Goal: Task Accomplishment & Management: Complete application form

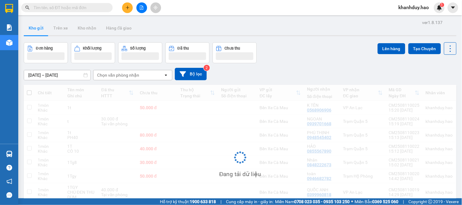
click at [129, 5] on icon "plus" at bounding box center [127, 7] width 4 height 4
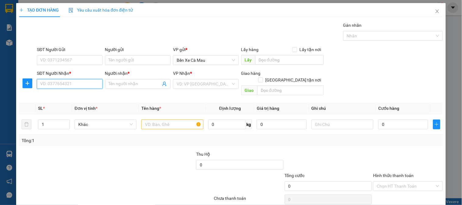
click at [63, 89] on input "SĐT Người Nhận *" at bounding box center [69, 84] width 65 height 10
type input "0914759873"
click at [156, 81] on input "Người nhận *" at bounding box center [135, 84] width 52 height 7
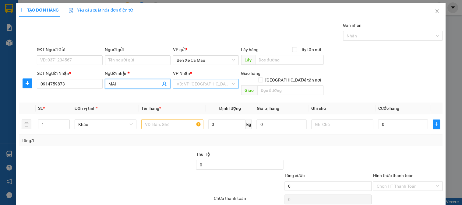
type input "MAI"
click at [207, 80] on input "search" at bounding box center [204, 83] width 54 height 9
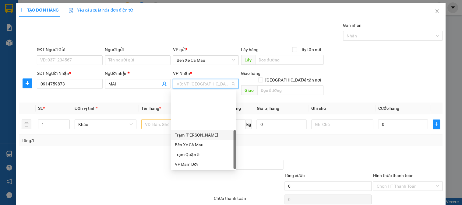
scroll to position [49, 0]
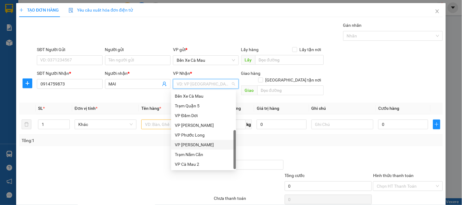
click at [190, 146] on div "VP [PERSON_NAME]" at bounding box center [204, 145] width 58 height 7
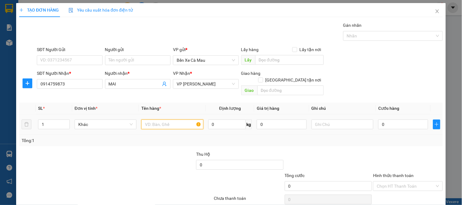
click at [159, 120] on input "text" at bounding box center [172, 125] width 62 height 10
type input "BỌC"
click at [413, 120] on input "0" at bounding box center [403, 125] width 50 height 10
type input "3"
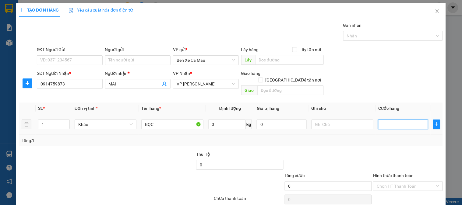
type input "3"
type input "30"
click at [415, 68] on form "SĐT Người Gửi VD: 0371234567 Người gửi Tên người gửi VP gửi * Bến Xe Cà Mau Lấy…" at bounding box center [231, 72] width 424 height 52
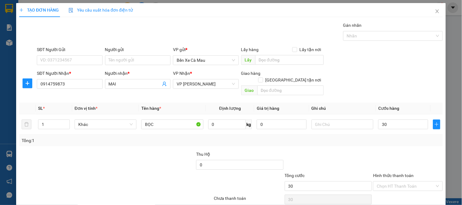
type input "30.000"
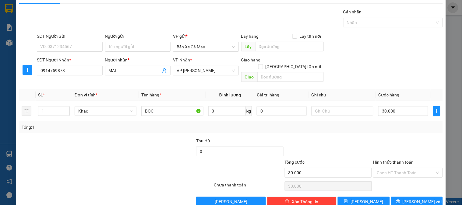
scroll to position [20, 0]
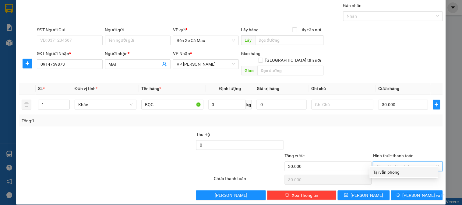
click at [402, 162] on input "Hình thức thanh toán" at bounding box center [406, 166] width 58 height 9
click at [397, 170] on div "Tại văn phòng" at bounding box center [404, 172] width 62 height 7
type input "0"
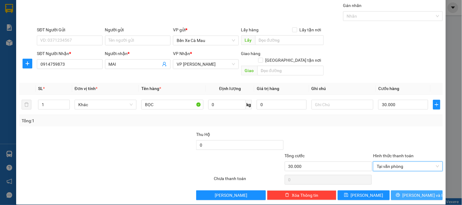
click at [406, 191] on button "[PERSON_NAME] và In" at bounding box center [417, 196] width 52 height 10
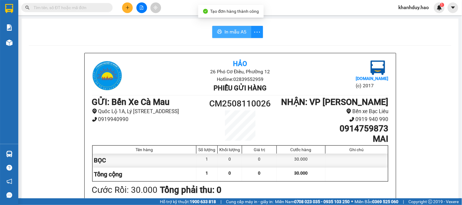
click at [232, 32] on span "In mẫu A5" at bounding box center [235, 32] width 22 height 8
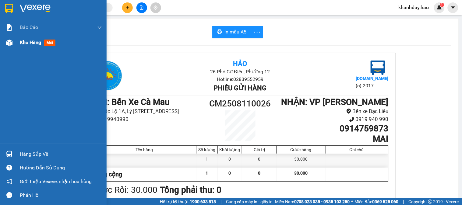
click at [20, 43] on span "Kho hàng" at bounding box center [30, 43] width 21 height 6
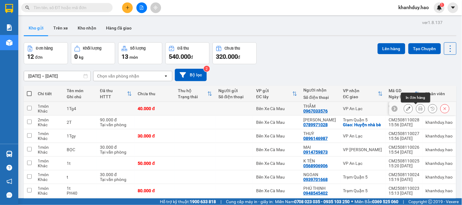
click at [418, 107] on icon at bounding box center [420, 109] width 4 height 4
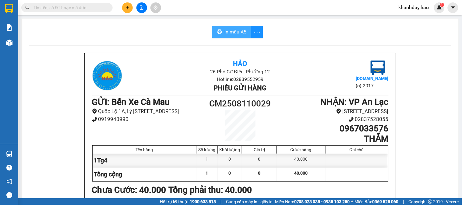
click at [229, 33] on span "In mẫu A5" at bounding box center [235, 32] width 22 height 8
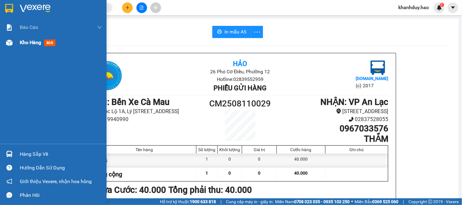
click at [23, 41] on span "Kho hàng" at bounding box center [30, 43] width 21 height 6
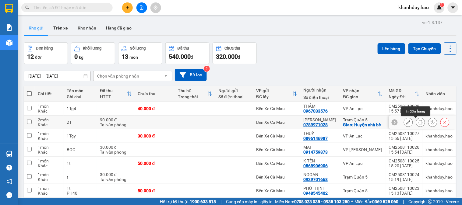
click at [418, 121] on icon at bounding box center [420, 122] width 4 height 4
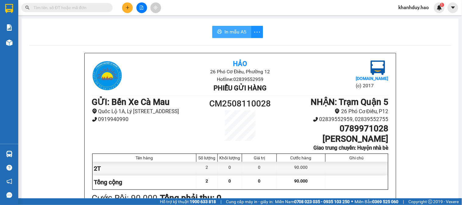
click at [212, 37] on button "In mẫu A5" at bounding box center [231, 32] width 39 height 12
click at [226, 32] on span "In mẫu A5" at bounding box center [235, 32] width 22 height 8
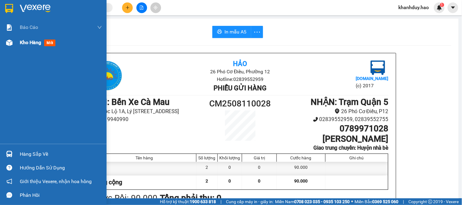
click at [15, 46] on div "Kho hàng mới" at bounding box center [53, 42] width 107 height 15
click at [9, 46] on img at bounding box center [9, 43] width 6 height 6
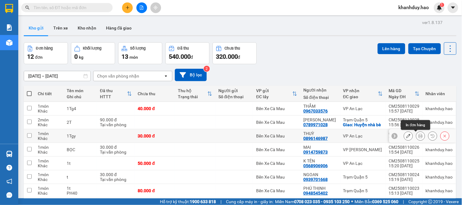
click at [416, 140] on button at bounding box center [420, 136] width 9 height 11
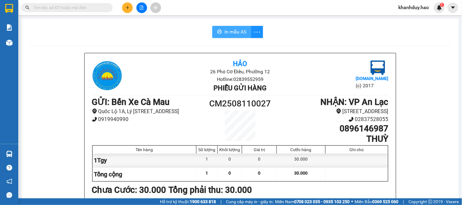
click at [232, 37] on button "In mẫu A5" at bounding box center [231, 32] width 39 height 12
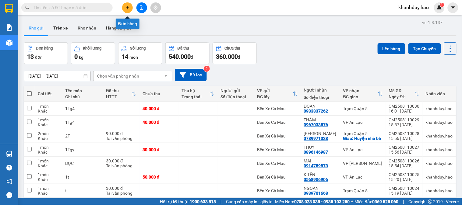
click at [127, 6] on icon "plus" at bounding box center [127, 7] width 0 height 3
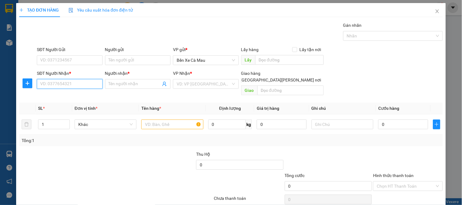
click at [72, 86] on input "SĐT Người Nhận *" at bounding box center [69, 84] width 65 height 10
click at [71, 95] on div "0917208232 - NGUYỆT" at bounding box center [70, 96] width 60 height 7
type input "0917208232"
type input "NGUYỆT"
type input "30.000"
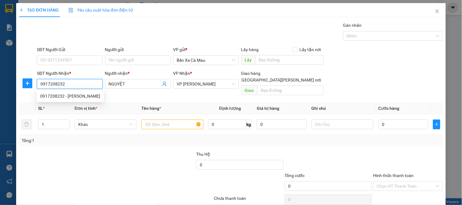
type input "30.000"
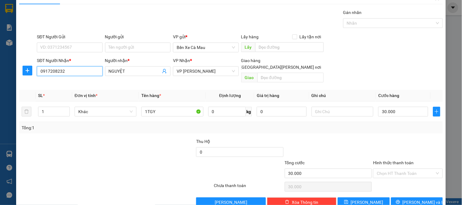
scroll to position [20, 0]
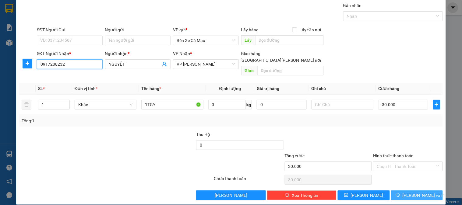
type input "0917208232"
click at [408, 192] on span "[PERSON_NAME] và In" at bounding box center [424, 195] width 43 height 7
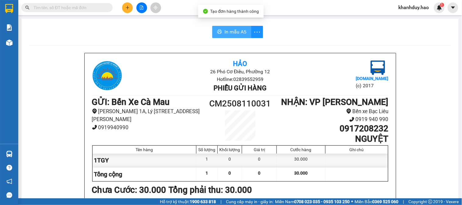
click at [236, 27] on button "In mẫu A5" at bounding box center [231, 32] width 39 height 12
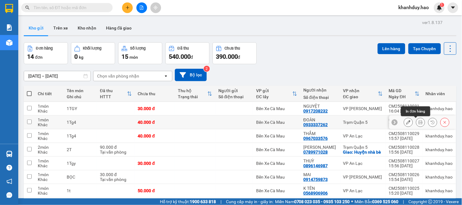
drag, startPoint x: 415, startPoint y: 124, endPoint x: 407, endPoint y: 114, distance: 12.3
click at [418, 124] on icon at bounding box center [420, 122] width 4 height 4
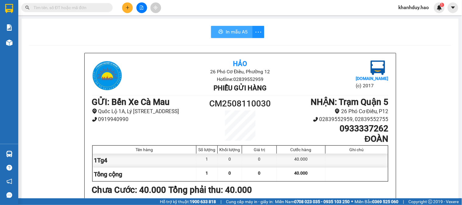
click at [214, 32] on button "In mẫu A5" at bounding box center [231, 32] width 41 height 12
drag, startPoint x: 121, startPoint y: 11, endPoint x: 124, endPoint y: 11, distance: 3.1
click at [122, 11] on div at bounding box center [142, 7] width 46 height 11
click at [129, 9] on icon "plus" at bounding box center [127, 7] width 4 height 4
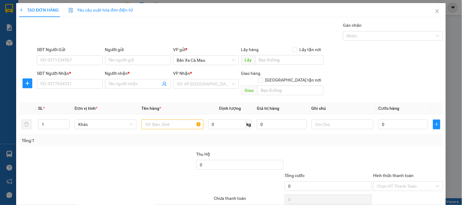
click at [60, 73] on div "SĐT Người Nhận *" at bounding box center [69, 73] width 65 height 7
click at [60, 79] on input "SĐT Người Nhận *" at bounding box center [69, 84] width 65 height 10
click at [61, 77] on div "SĐT Người Nhận *" at bounding box center [69, 74] width 65 height 9
click at [62, 77] on div "SĐT Người Nhận *" at bounding box center [69, 74] width 65 height 9
click at [63, 84] on input "SĐT Người Nhận *" at bounding box center [69, 84] width 65 height 10
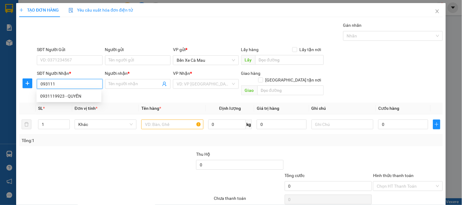
click at [65, 95] on div "0931119923 - QUYỀN" at bounding box center [69, 96] width 58 height 7
type input "0931119923"
type input "QUYỀN"
type input "60.000"
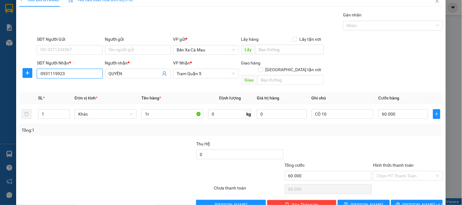
scroll to position [20, 0]
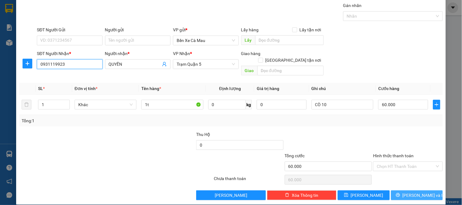
type input "0931119923"
click at [397, 191] on button "[PERSON_NAME] và In" at bounding box center [417, 196] width 52 height 10
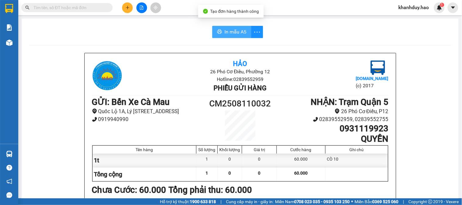
click at [217, 29] on icon "printer" at bounding box center [219, 31] width 5 height 5
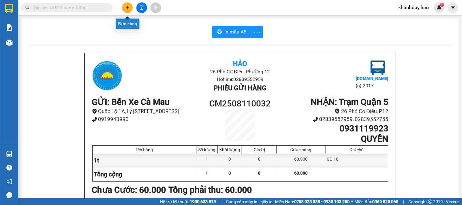
click at [126, 8] on icon "plus" at bounding box center [127, 7] width 4 height 4
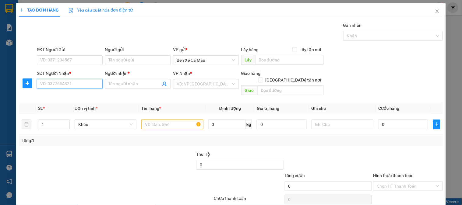
click at [98, 86] on input "SĐT Người Nhận *" at bounding box center [69, 84] width 65 height 10
click at [90, 95] on div "0912787223 - THẰNG" at bounding box center [69, 96] width 58 height 7
type input "0912787223"
type input "THẰNG"
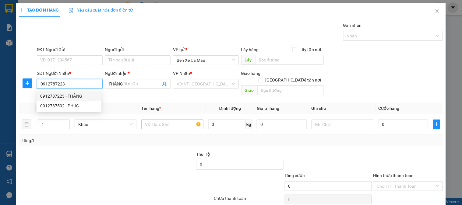
type input "30.000"
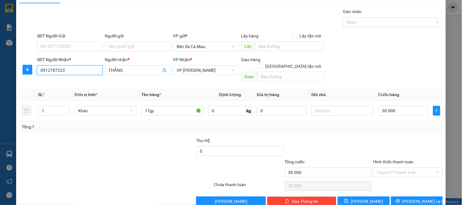
scroll to position [20, 0]
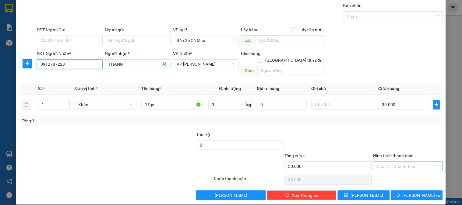
type input "0912787223"
drag, startPoint x: 405, startPoint y: 158, endPoint x: 404, endPoint y: 166, distance: 8.7
click at [405, 162] on input "Hình thức thanh toán" at bounding box center [406, 166] width 58 height 9
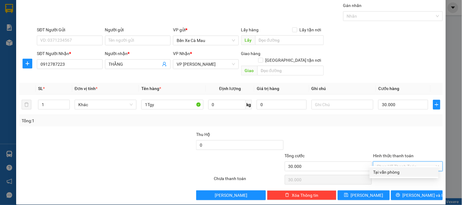
drag, startPoint x: 403, startPoint y: 168, endPoint x: 403, endPoint y: 176, distance: 7.9
click at [403, 168] on div "Tại văn phòng" at bounding box center [404, 172] width 69 height 10
type input "0"
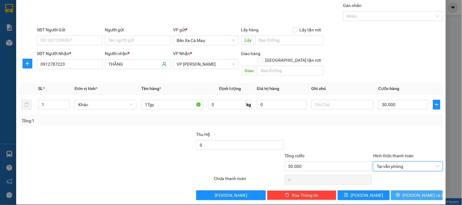
click at [400, 193] on icon "printer" at bounding box center [398, 195] width 4 height 4
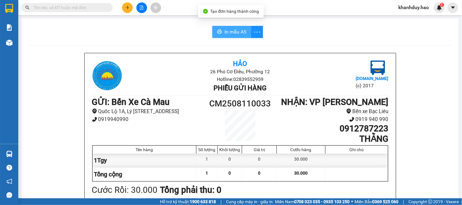
click at [231, 32] on span "In mẫu A5" at bounding box center [235, 32] width 22 height 8
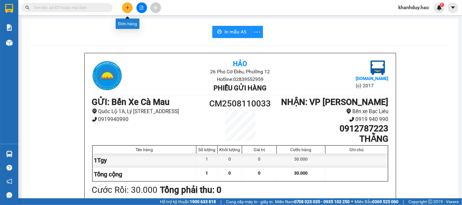
click at [128, 5] on button at bounding box center [127, 7] width 11 height 11
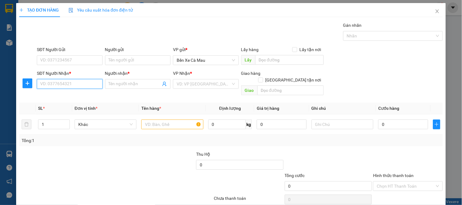
click at [83, 84] on input "SĐT Người Nhận *" at bounding box center [69, 84] width 65 height 10
type input "0326367793"
click at [82, 99] on div "0326367793 - CÔNG" at bounding box center [69, 96] width 58 height 7
type input "CÔNG"
type input "50.000"
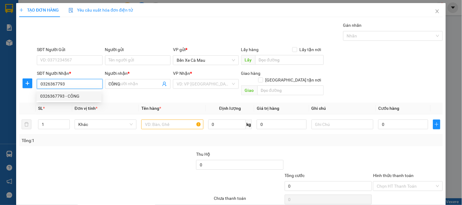
type input "50.000"
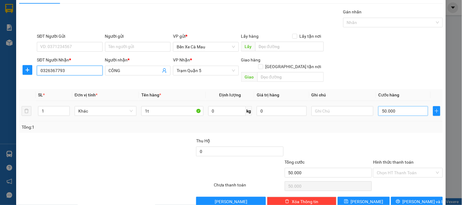
scroll to position [20, 0]
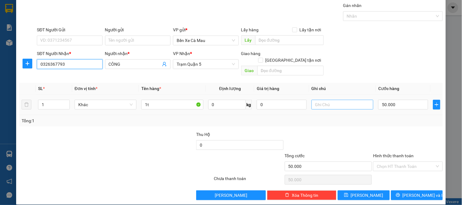
type input "0326367793"
click at [340, 100] on input "text" at bounding box center [342, 105] width 62 height 10
type input "KO BAO GÌ HẾT"
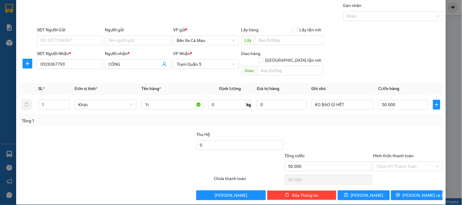
click at [405, 153] on label "Hình thức thanh toán" at bounding box center [393, 155] width 40 height 5
click at [405, 162] on input "Hình thức thanh toán" at bounding box center [406, 166] width 58 height 9
click at [404, 172] on div "Tại văn phòng" at bounding box center [404, 172] width 62 height 7
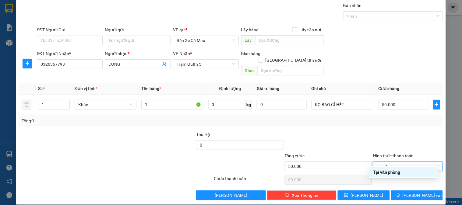
type input "0"
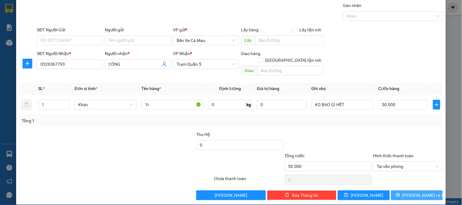
click at [400, 193] on icon "printer" at bounding box center [398, 195] width 4 height 4
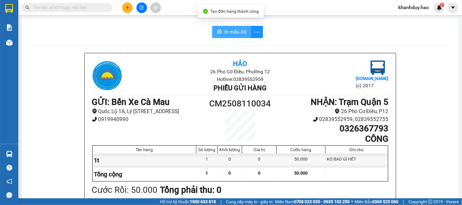
click at [239, 32] on span "In mẫu A5" at bounding box center [235, 32] width 22 height 8
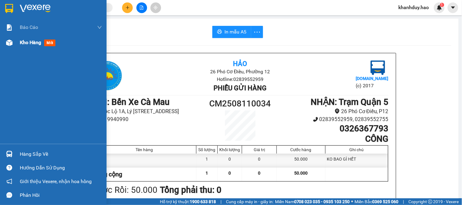
click at [23, 39] on div "Kho hàng mới" at bounding box center [39, 43] width 38 height 8
click at [25, 37] on div "Kho hàng mới" at bounding box center [61, 42] width 82 height 15
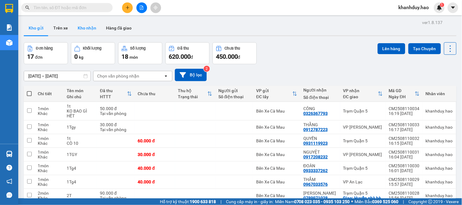
click at [93, 27] on button "Kho nhận" at bounding box center [87, 28] width 28 height 15
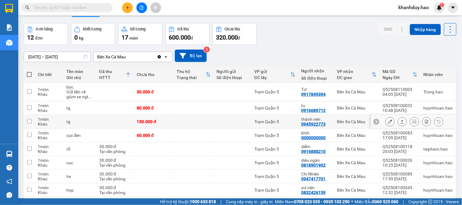
scroll to position [34, 0]
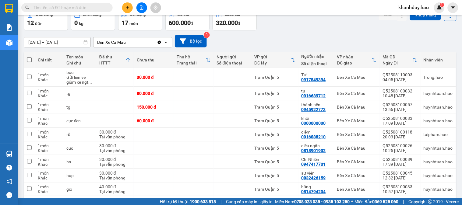
click at [65, 41] on input "11/08/2025 – 11/08/2025" at bounding box center [57, 42] width 66 height 10
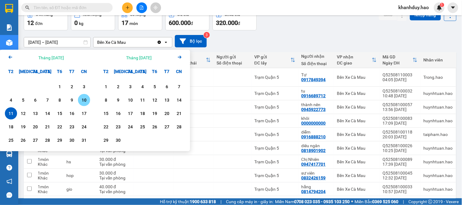
click at [86, 98] on div "10" at bounding box center [84, 100] width 9 height 7
type input "10/08/2025 – 10/08/2025"
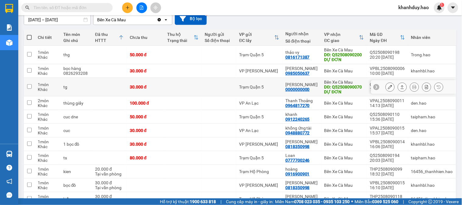
scroll to position [68, 0]
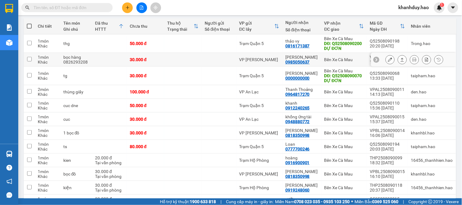
click at [400, 62] on icon at bounding box center [402, 60] width 4 height 4
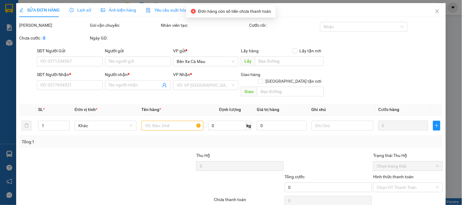
scroll to position [12, 0]
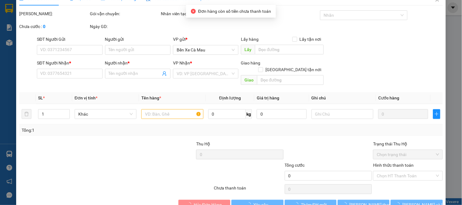
type input "0985050637"
type input "phan thông"
type input "30.000"
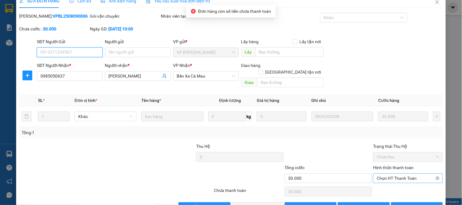
scroll to position [21, 0]
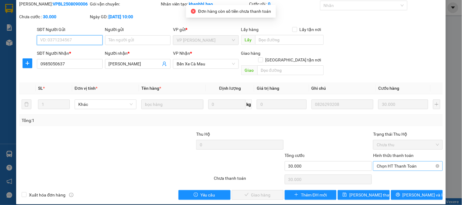
click at [398, 164] on span "Chọn HT Thanh Toán" at bounding box center [408, 166] width 62 height 9
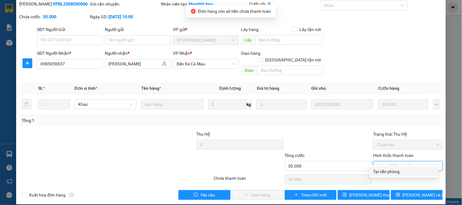
drag, startPoint x: 390, startPoint y: 174, endPoint x: 373, endPoint y: 181, distance: 18.4
click at [390, 174] on div "Tại văn phòng" at bounding box center [404, 171] width 62 height 7
type input "0"
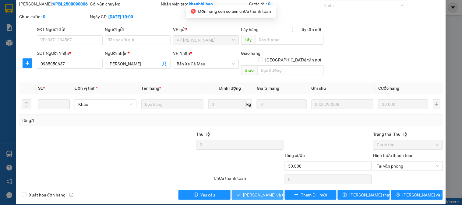
click at [266, 192] on span "Lưu và Giao hàng" at bounding box center [272, 195] width 58 height 7
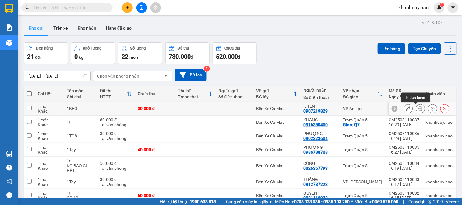
click at [418, 109] on button at bounding box center [420, 109] width 9 height 11
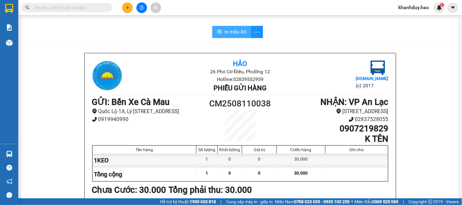
click at [241, 37] on button "In mẫu A5" at bounding box center [231, 32] width 39 height 12
click at [232, 36] on button "In mẫu A5" at bounding box center [231, 32] width 39 height 12
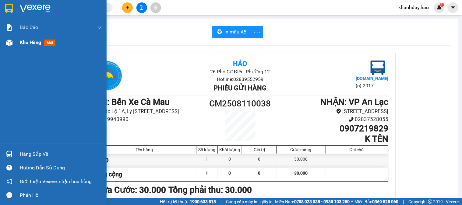
click at [16, 44] on div "Kho hàng mới" at bounding box center [53, 42] width 107 height 15
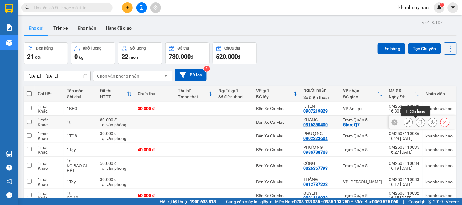
click at [418, 124] on icon at bounding box center [420, 122] width 4 height 4
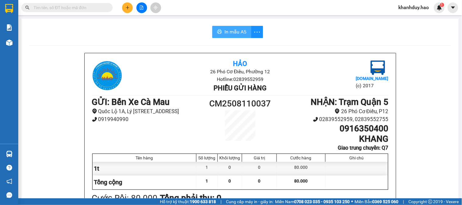
click at [235, 32] on span "In mẫu A5" at bounding box center [235, 32] width 22 height 8
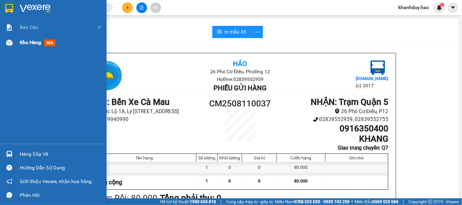
click at [23, 46] on div "Kho hàng mới" at bounding box center [39, 43] width 38 height 8
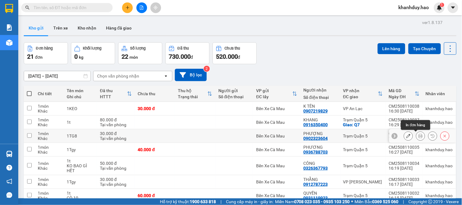
click at [418, 137] on button at bounding box center [420, 136] width 9 height 11
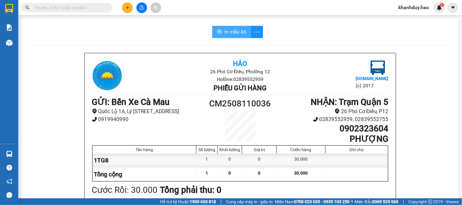
click at [231, 33] on span "In mẫu A5" at bounding box center [235, 32] width 22 height 8
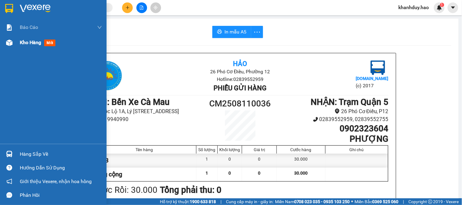
click at [22, 47] on div "Kho hàng mới" at bounding box center [61, 42] width 82 height 15
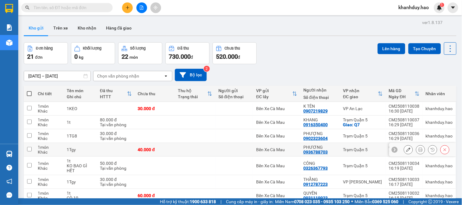
click at [418, 150] on icon at bounding box center [420, 150] width 4 height 4
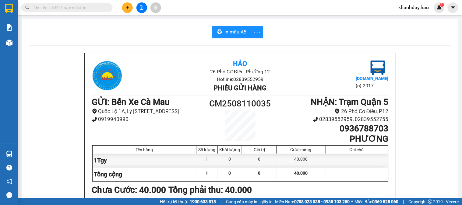
click at [233, 28] on span "In mẫu A5" at bounding box center [235, 32] width 22 height 8
